Goal: Use online tool/utility

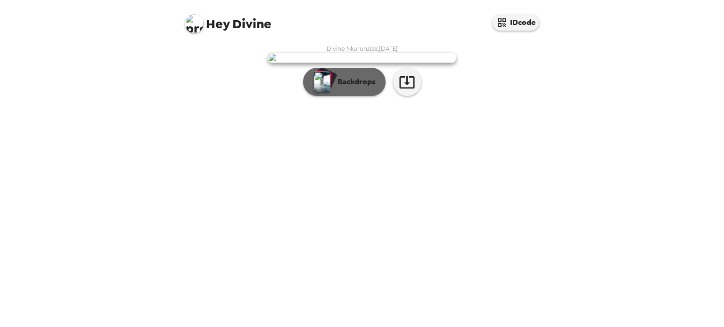
click at [350, 88] on p "Backdrops" at bounding box center [354, 81] width 43 height 11
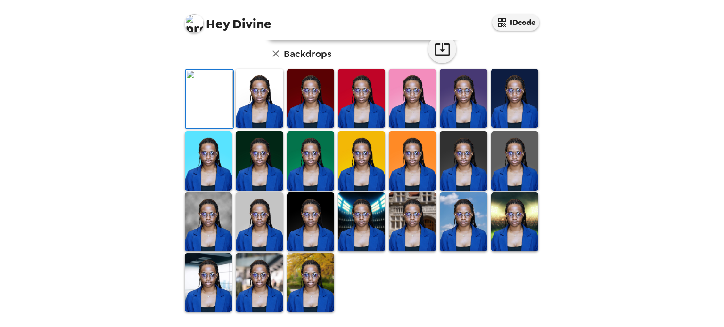
scroll to position [244, 0]
click at [301, 292] on img at bounding box center [310, 282] width 47 height 59
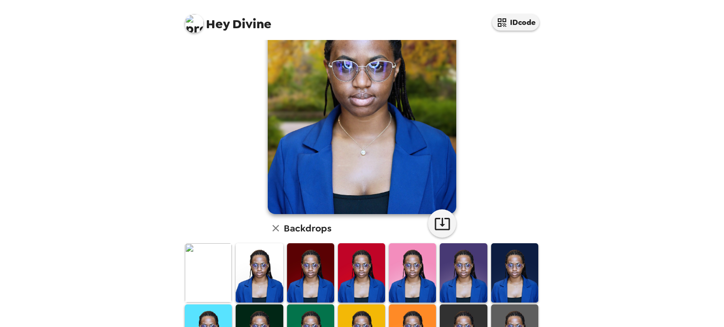
scroll to position [0, 0]
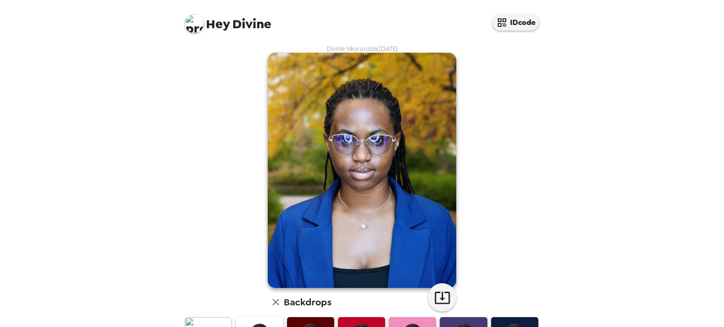
click at [434, 275] on img at bounding box center [362, 171] width 188 height 236
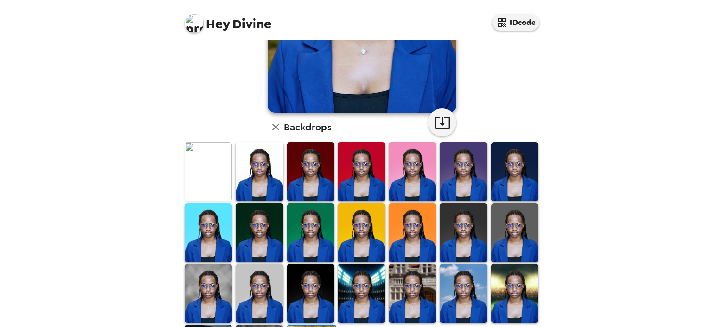
scroll to position [185, 0]
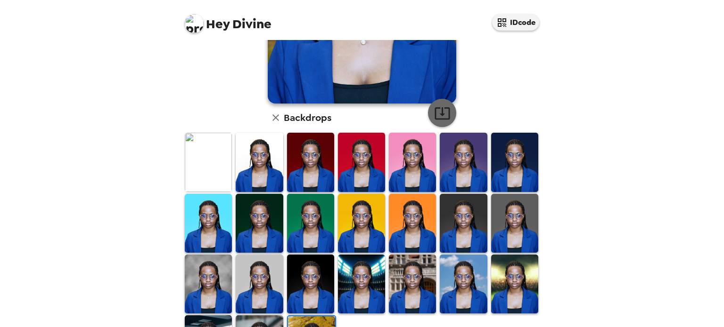
click at [434, 109] on icon "button" at bounding box center [441, 113] width 15 height 12
click at [441, 171] on img at bounding box center [463, 162] width 47 height 59
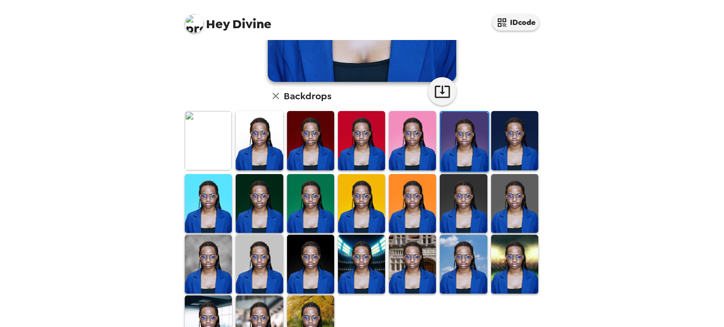
scroll to position [243, 0]
